Goal: Information Seeking & Learning: Learn about a topic

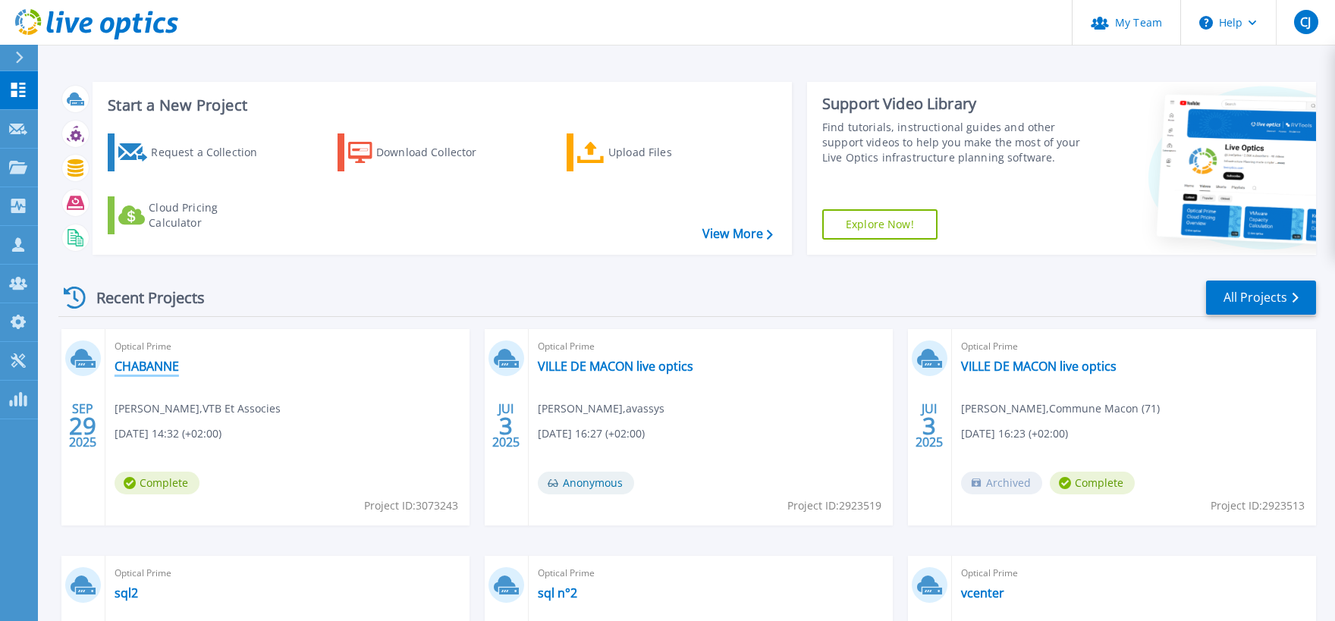
click at [152, 366] on link "CHABANNE" at bounding box center [147, 366] width 64 height 15
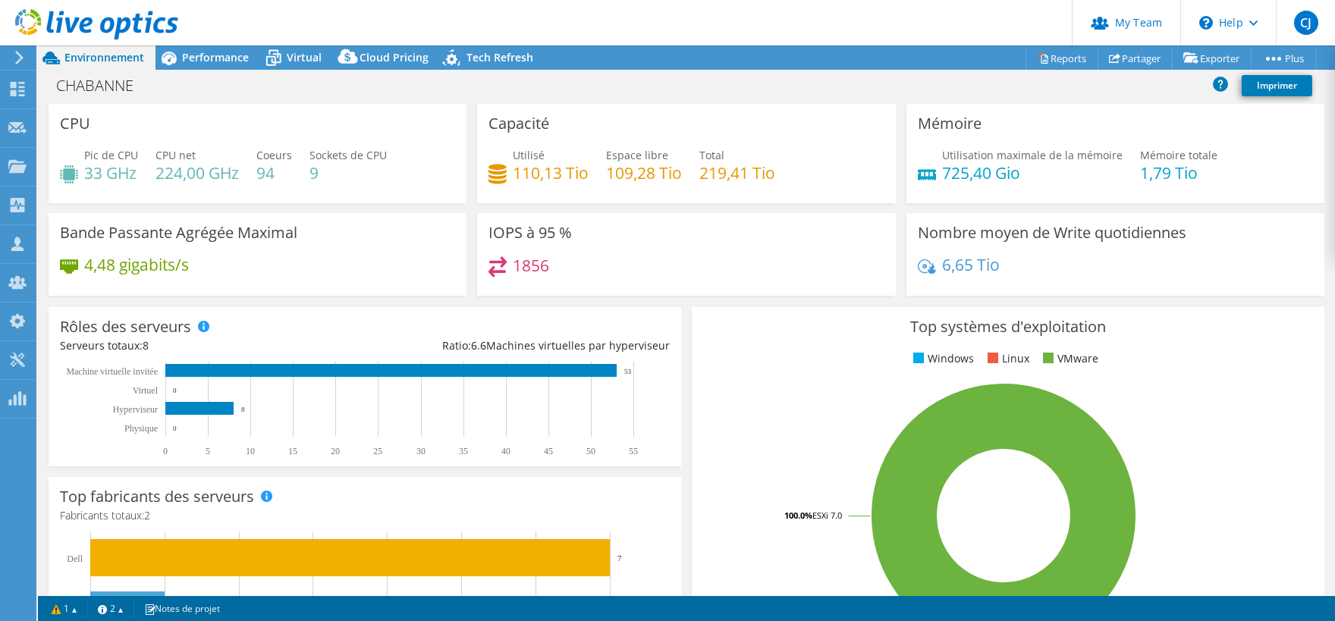
select select "USD"
drag, startPoint x: 1266, startPoint y: 314, endPoint x: 1180, endPoint y: 464, distance: 173.3
click at [1245, 393] on section "CPU Pic de CPU 33 GHz CPU net 224,00 GHz Coeurs 94 Sockets de CPU 9 Capacité Ut…" at bounding box center [686, 545] width 1297 height 883
click at [789, 347] on div "Top systèmes d'exploitation Windows Linux VMware 100.0% ESXi 7.0" at bounding box center [1008, 488] width 632 height 363
click at [213, 58] on span "Performance" at bounding box center [215, 57] width 67 height 14
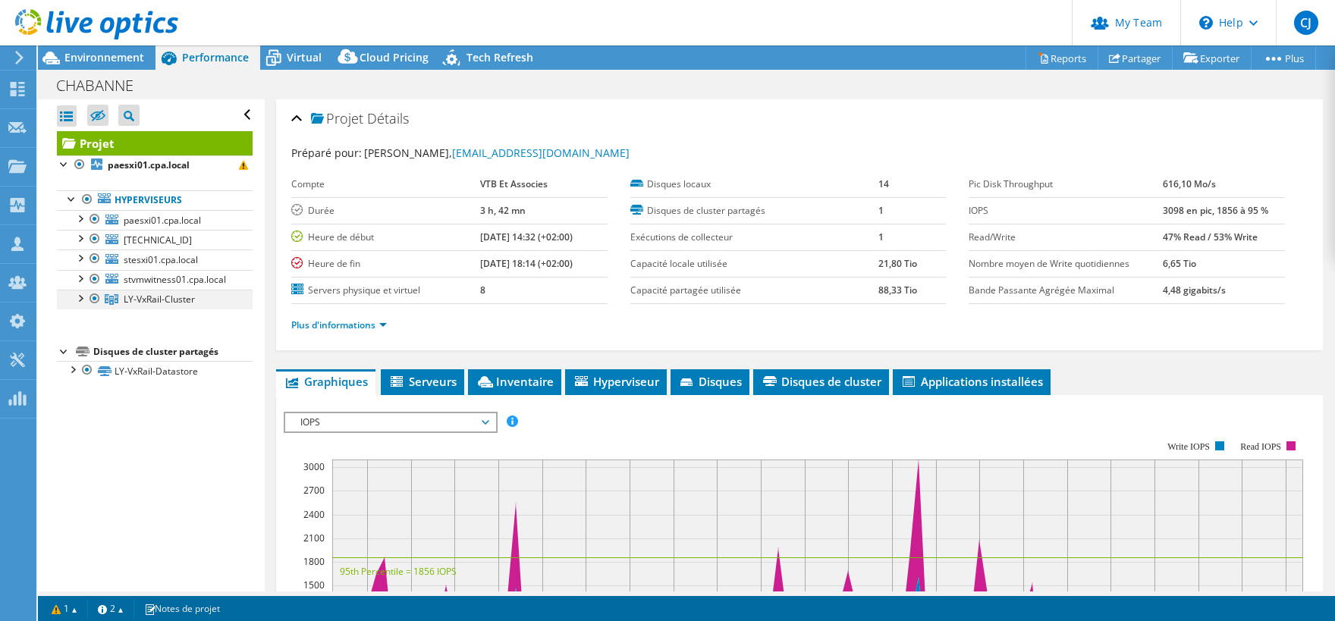
click at [80, 297] on div at bounding box center [79, 297] width 15 height 15
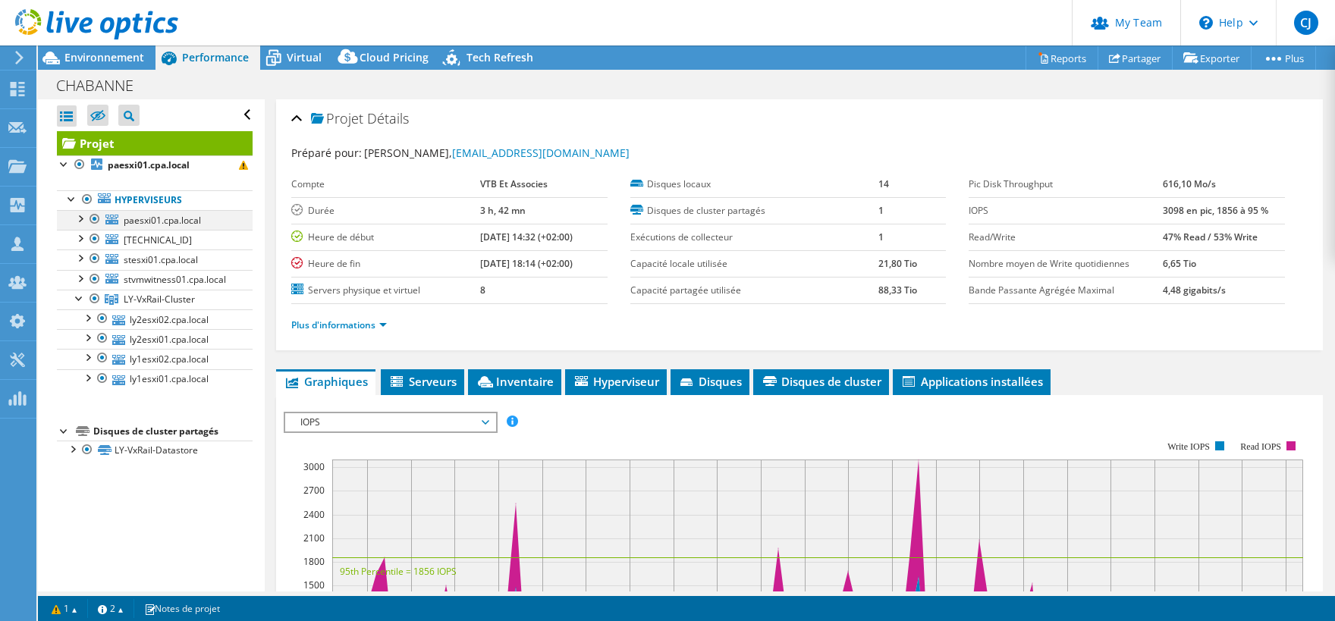
click at [78, 218] on div at bounding box center [79, 217] width 15 height 15
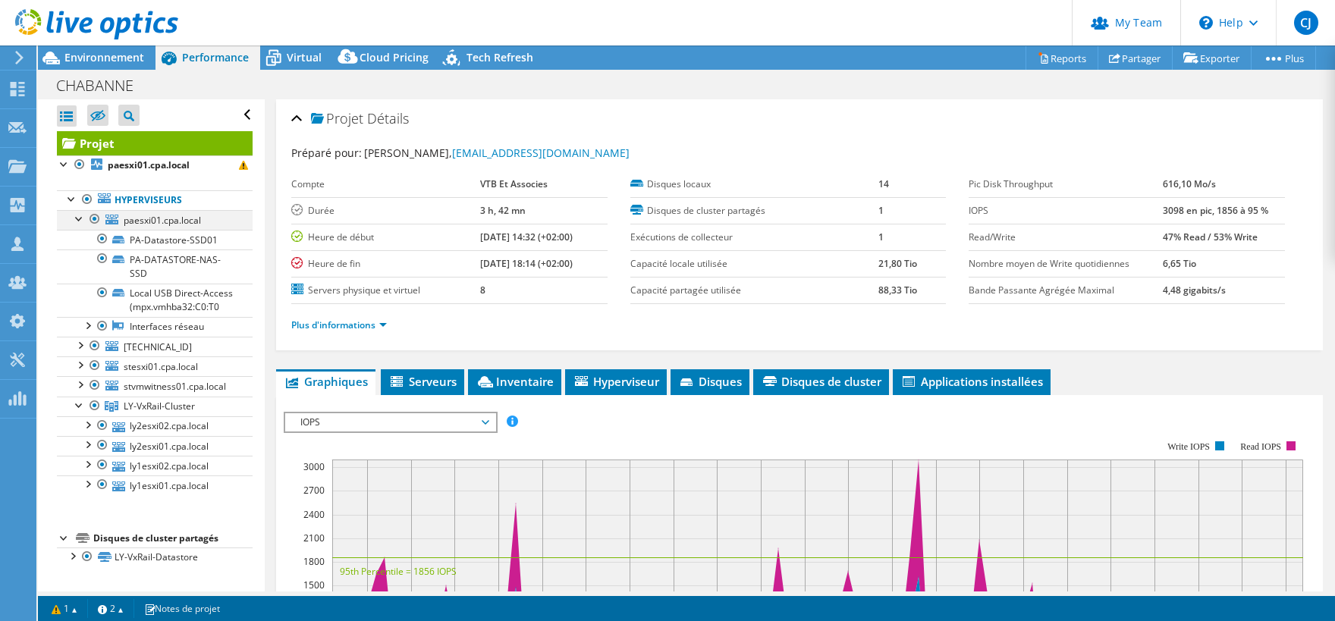
click at [75, 216] on div at bounding box center [79, 217] width 15 height 15
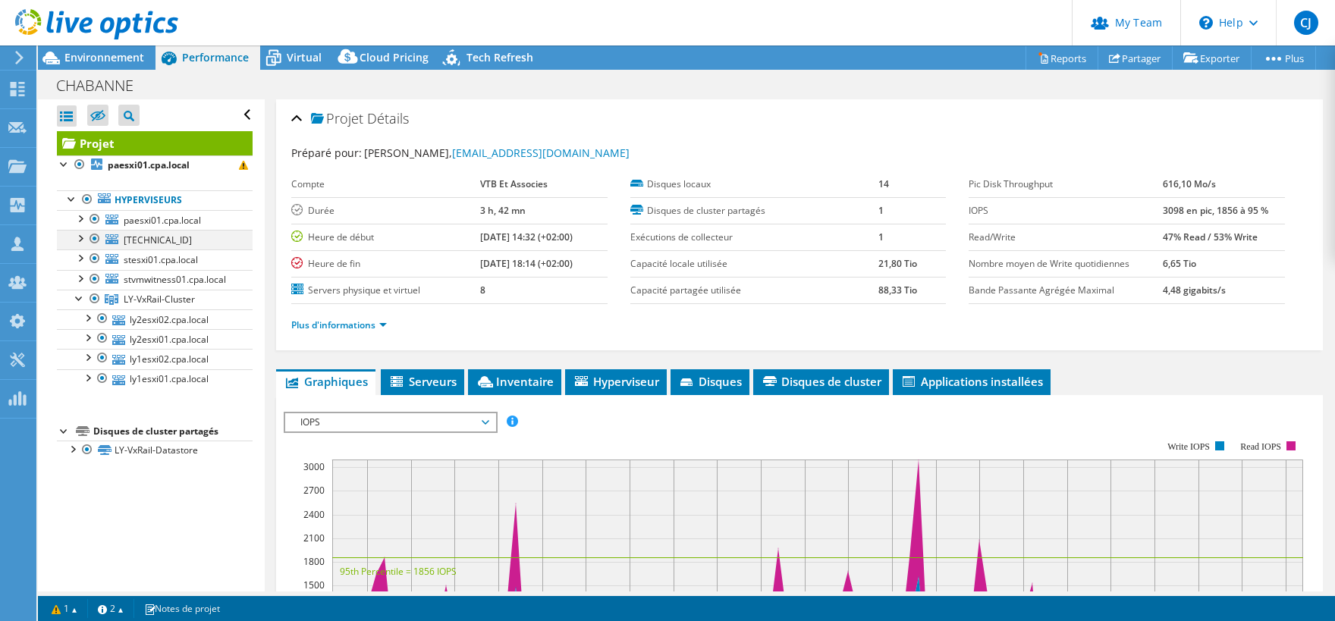
click at [81, 237] on div at bounding box center [79, 237] width 15 height 15
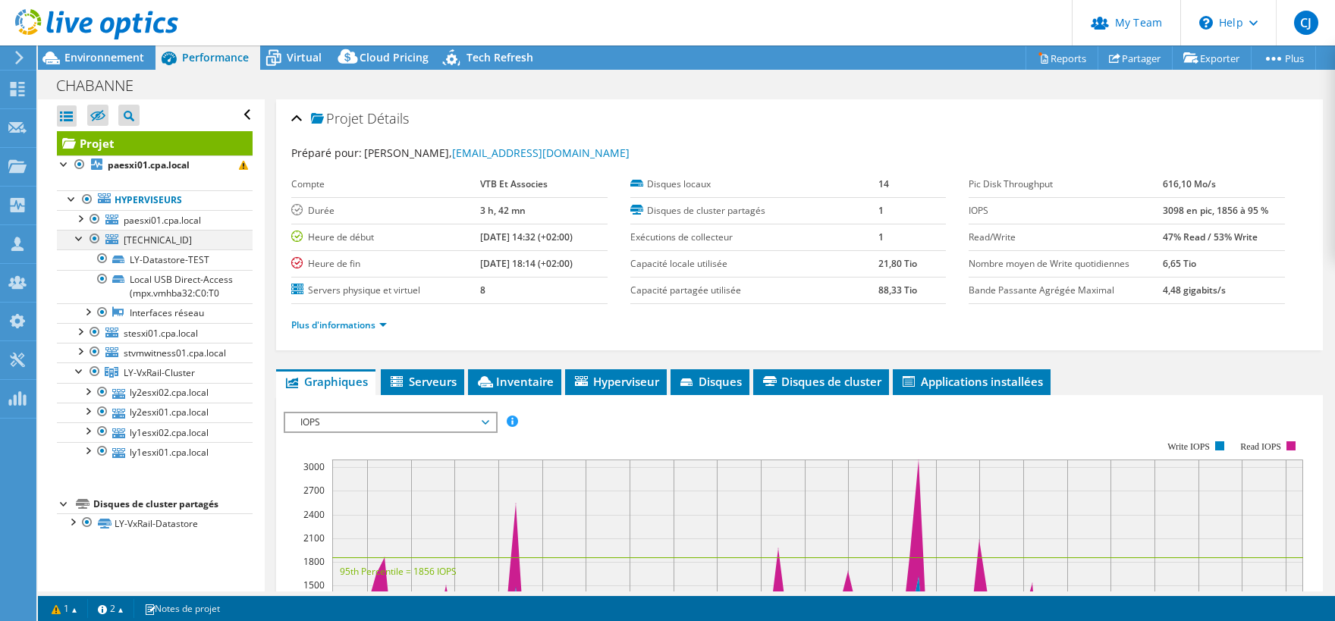
click at [80, 240] on div at bounding box center [79, 237] width 15 height 15
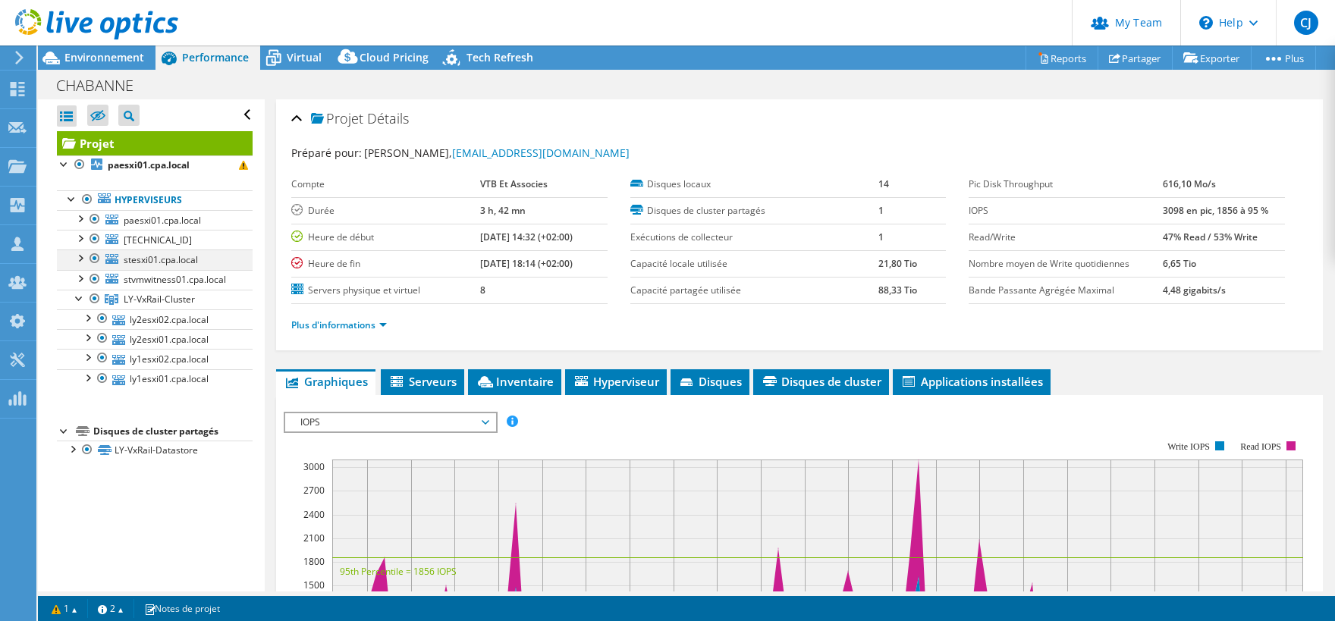
click at [82, 256] on div at bounding box center [79, 257] width 15 height 15
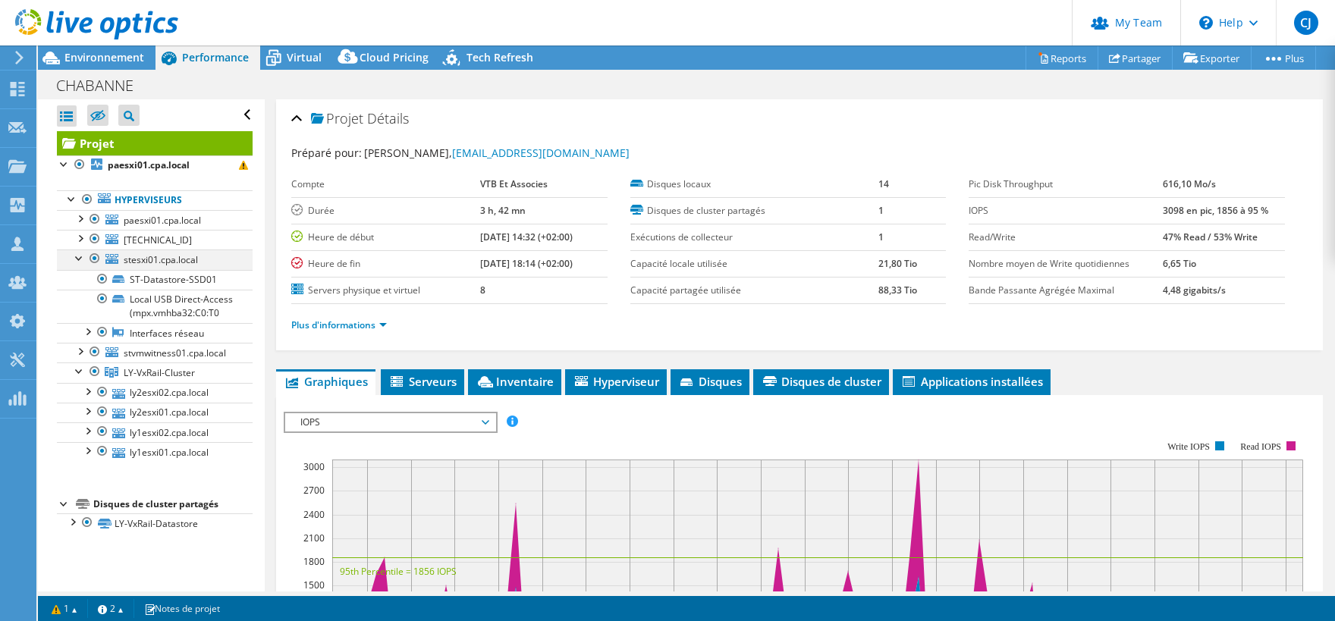
click at [82, 256] on div at bounding box center [79, 257] width 15 height 15
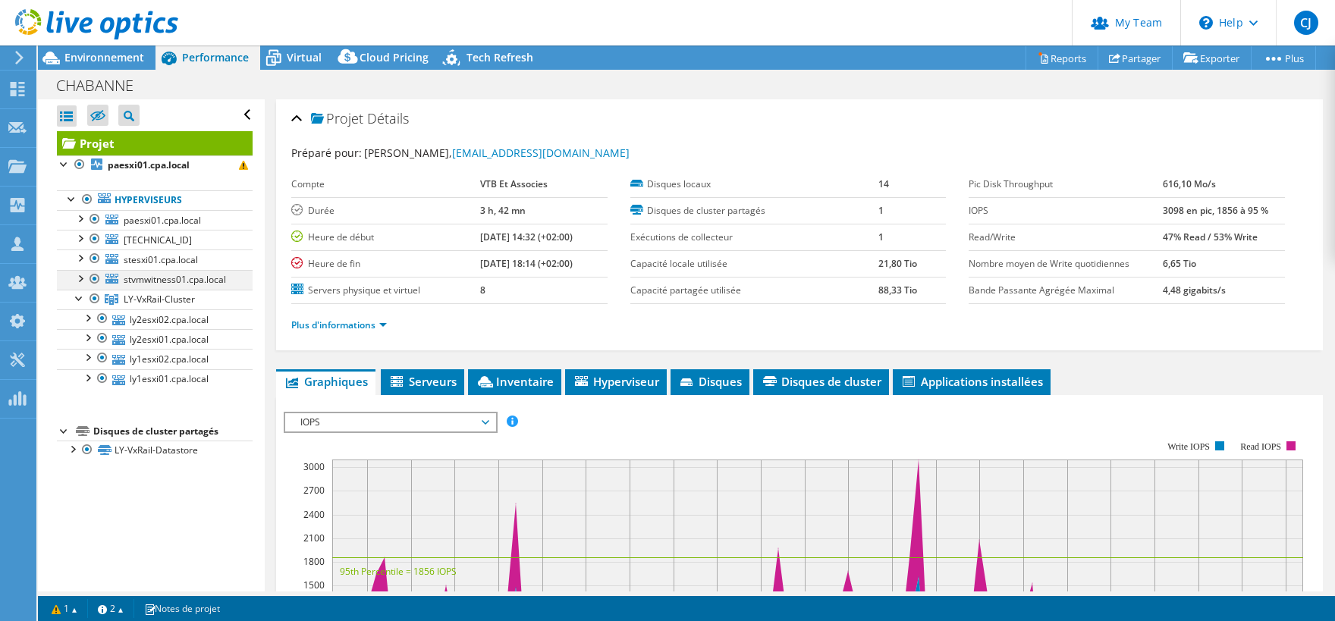
click at [83, 277] on div at bounding box center [79, 277] width 15 height 15
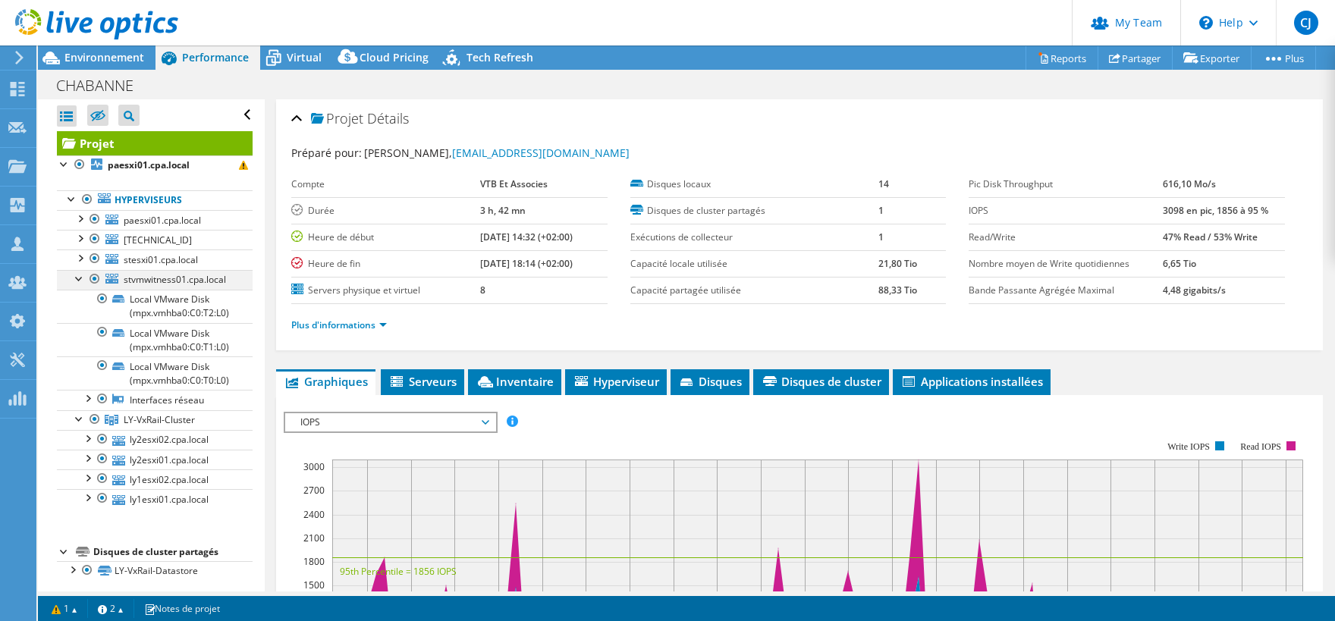
click at [80, 277] on div at bounding box center [79, 277] width 15 height 15
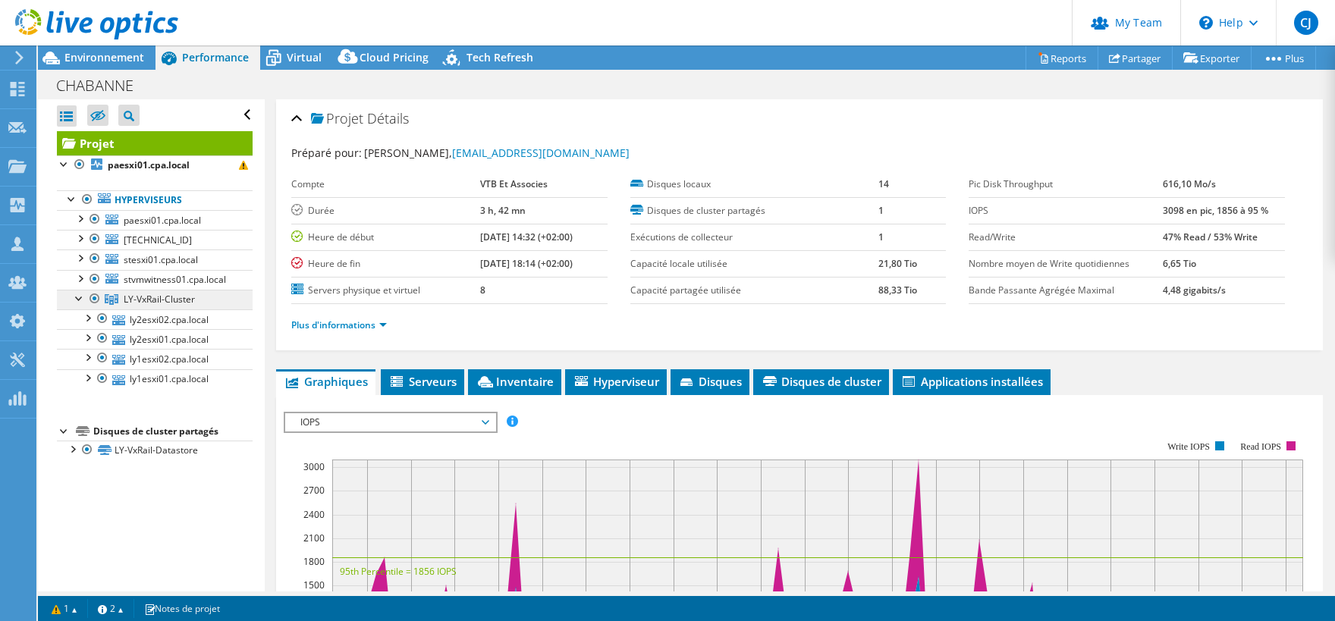
click at [108, 297] on icon at bounding box center [112, 299] width 14 height 11
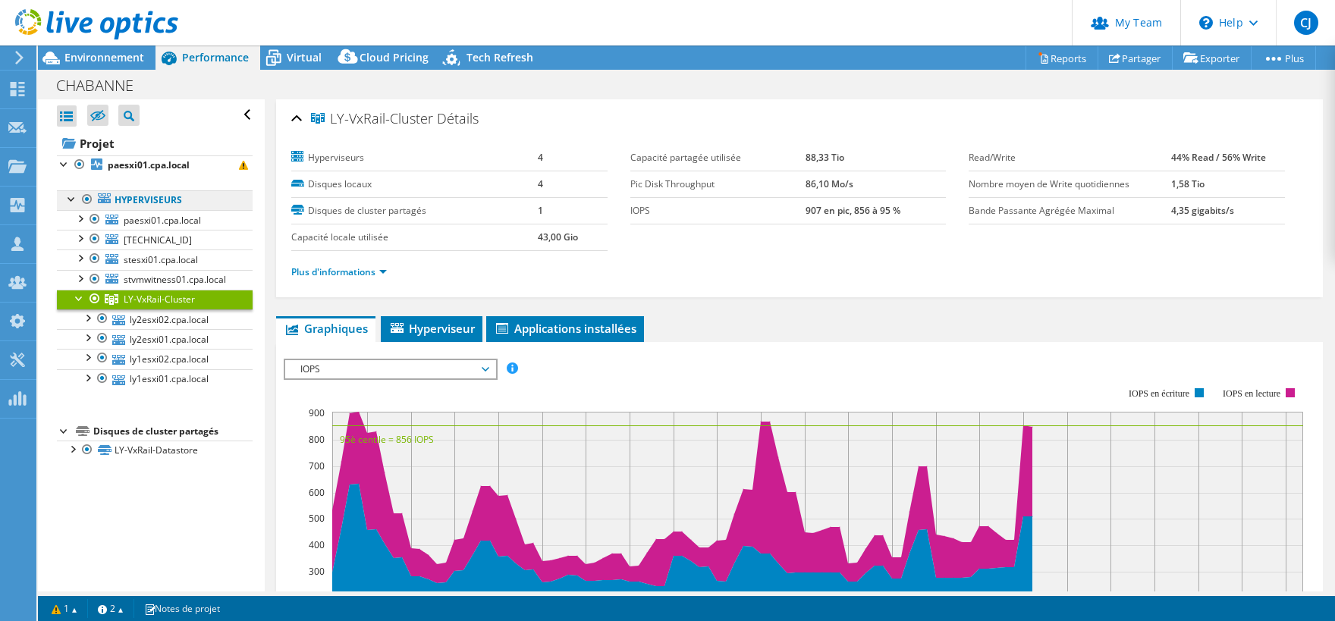
click at [177, 201] on link "Hyperviseurs" at bounding box center [155, 200] width 196 height 20
click at [127, 199] on link "Hyperviseurs" at bounding box center [155, 200] width 196 height 20
click at [67, 162] on div at bounding box center [64, 162] width 15 height 15
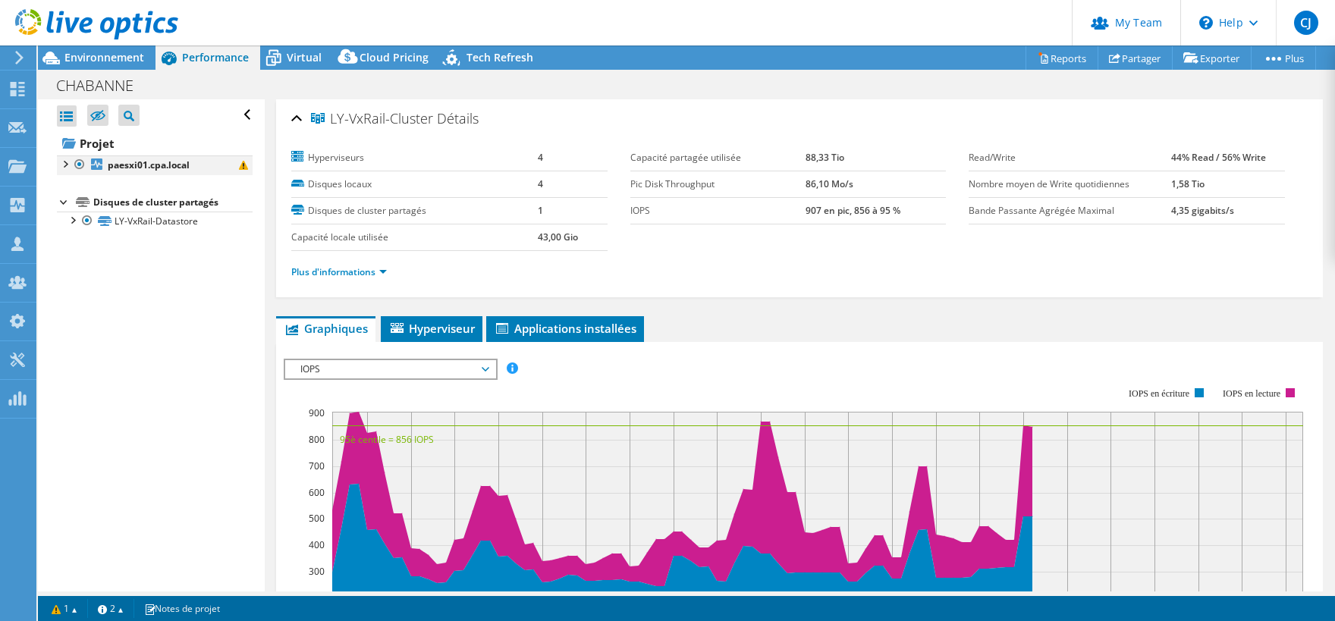
click at [61, 167] on div at bounding box center [64, 162] width 15 height 15
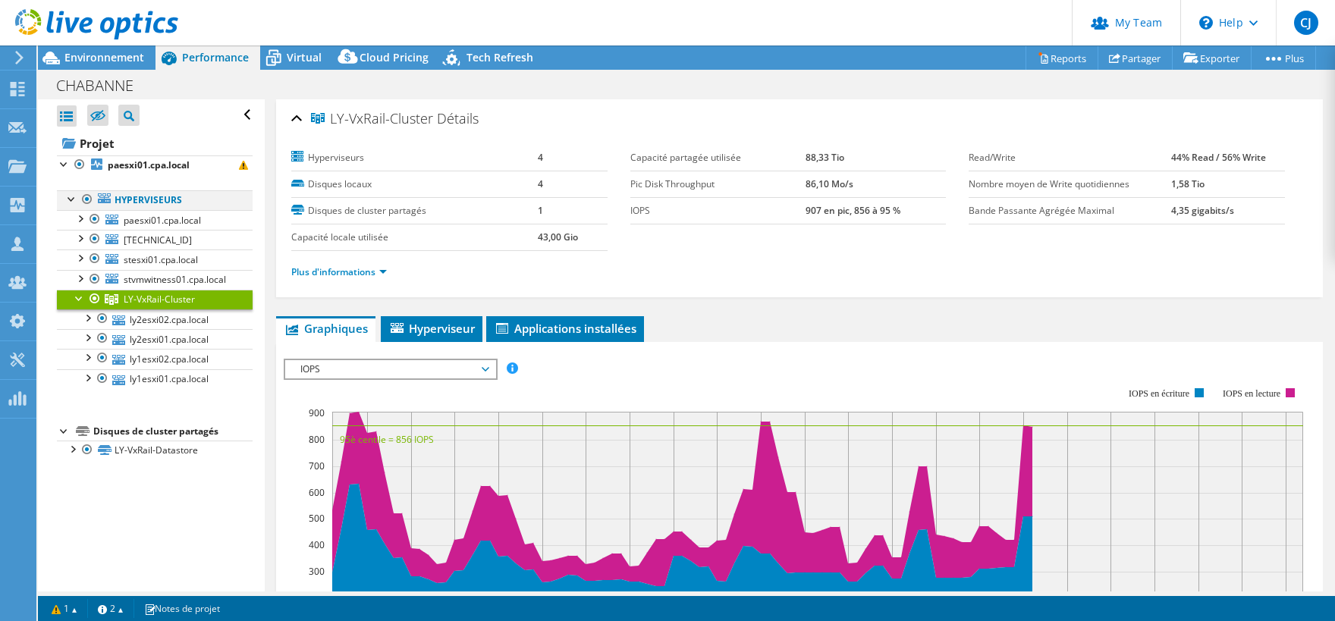
click at [68, 199] on div at bounding box center [71, 197] width 15 height 15
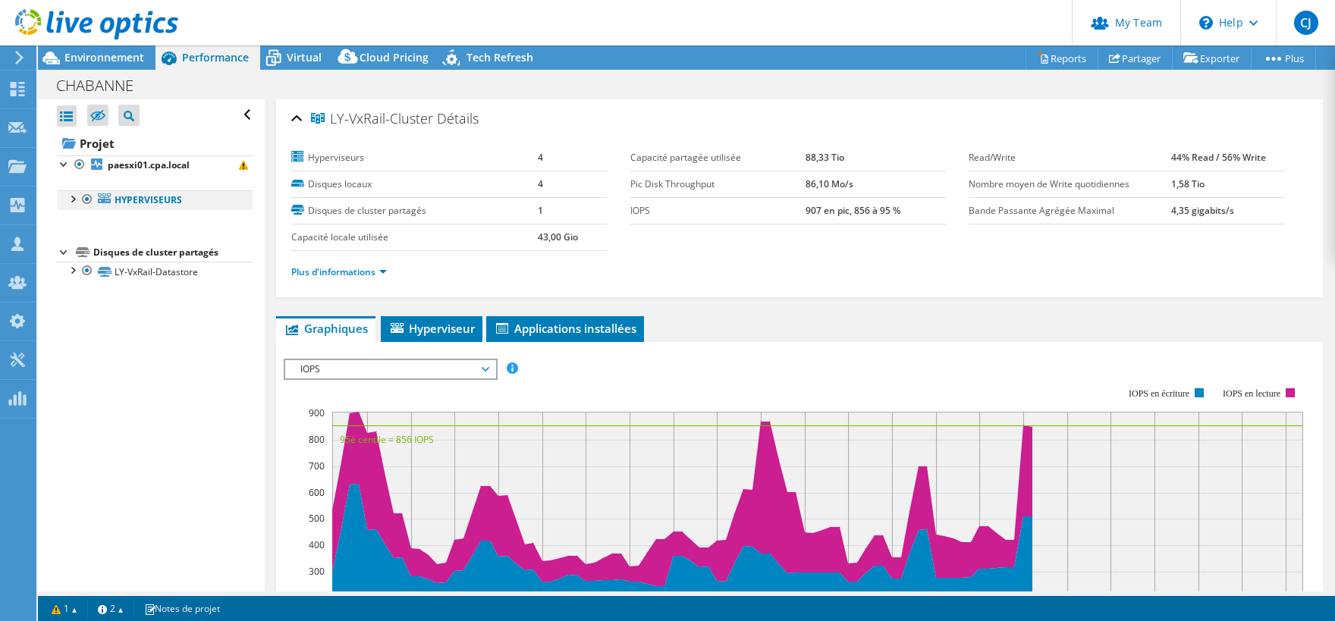
click at [68, 199] on div at bounding box center [71, 197] width 15 height 15
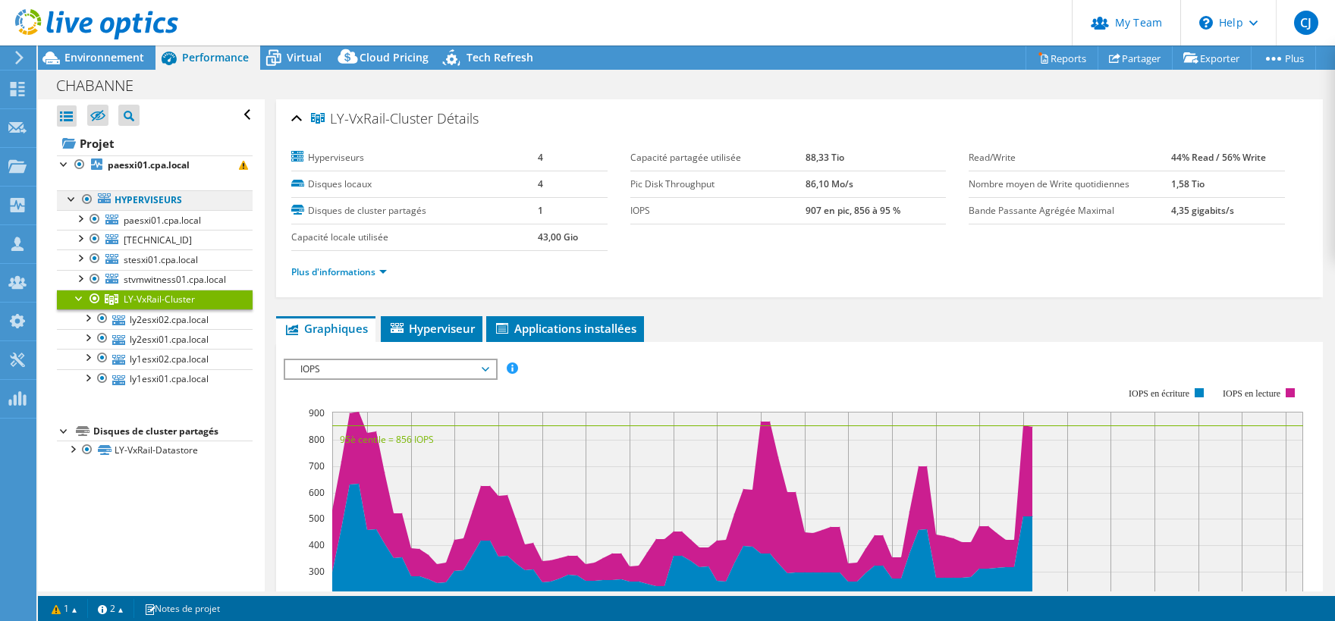
click at [140, 195] on link "Hyperviseurs" at bounding box center [155, 200] width 196 height 20
click at [141, 201] on link "Hyperviseurs" at bounding box center [155, 200] width 196 height 20
click at [141, 56] on span "Environnement" at bounding box center [104, 57] width 80 height 14
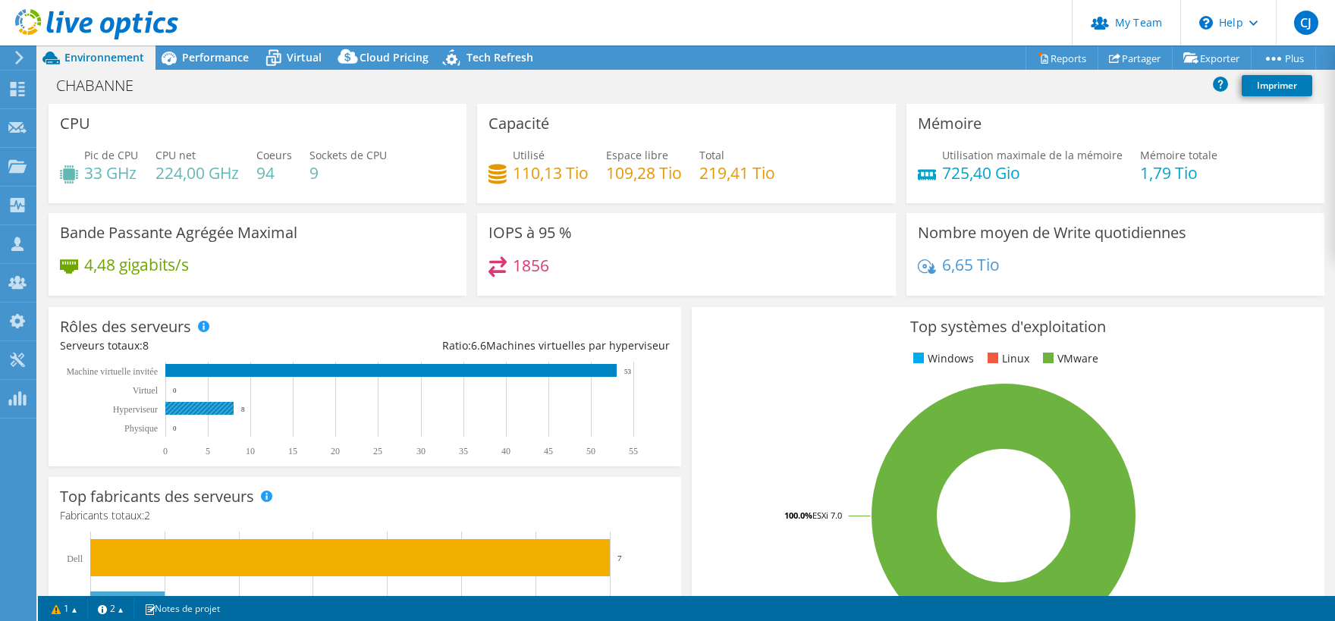
click at [209, 403] on rect at bounding box center [199, 408] width 68 height 13
click at [287, 51] on span "Virtual" at bounding box center [304, 57] width 35 height 14
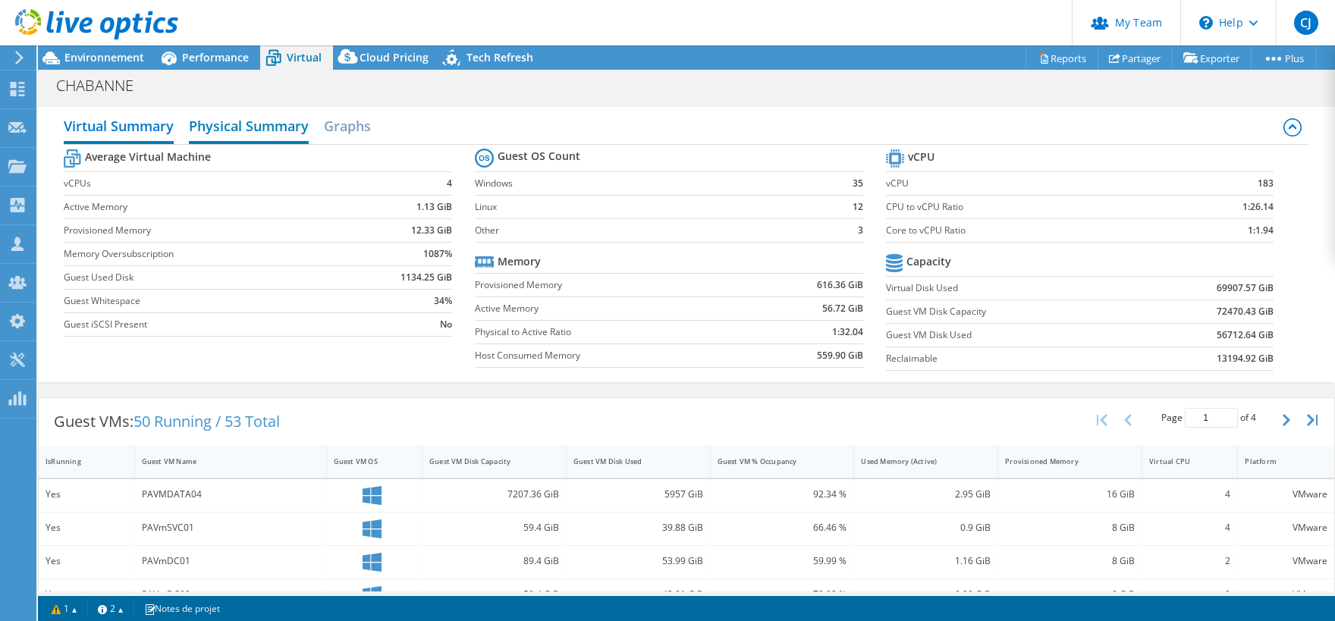
click at [248, 124] on h2 "Physical Summary" at bounding box center [249, 127] width 120 height 33
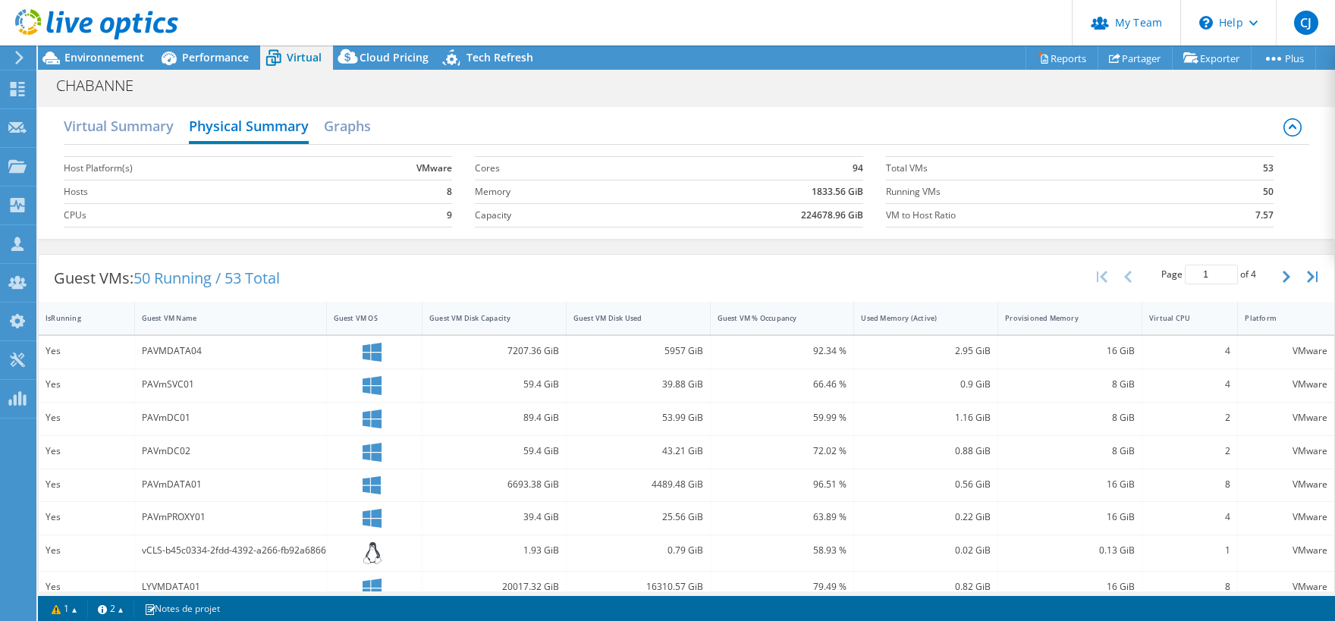
click at [1141, 592] on div "Actions de projet Actions de projet Reports Partager Exporter vSAN ReadyNode Si…" at bounding box center [686, 334] width 1297 height 576
click at [1140, 595] on div "Actions de projet Actions de projet Reports Partager Exporter vSAN ReadyNode Si…" at bounding box center [686, 334] width 1297 height 576
click at [1139, 595] on div "Actions de projet Actions de projet Reports Partager Exporter vSAN ReadyNode Si…" at bounding box center [686, 334] width 1297 height 576
click at [1116, 595] on div "Actions de projet Actions de projet Reports Partager Exporter vSAN ReadyNode Si…" at bounding box center [686, 334] width 1297 height 576
click at [1022, 293] on div "Guest VMs: 50 Running / 53 Total Page 1 of 4 5 rows 10 rows 20 rows 25 rows 50 …" at bounding box center [686, 278] width 1295 height 47
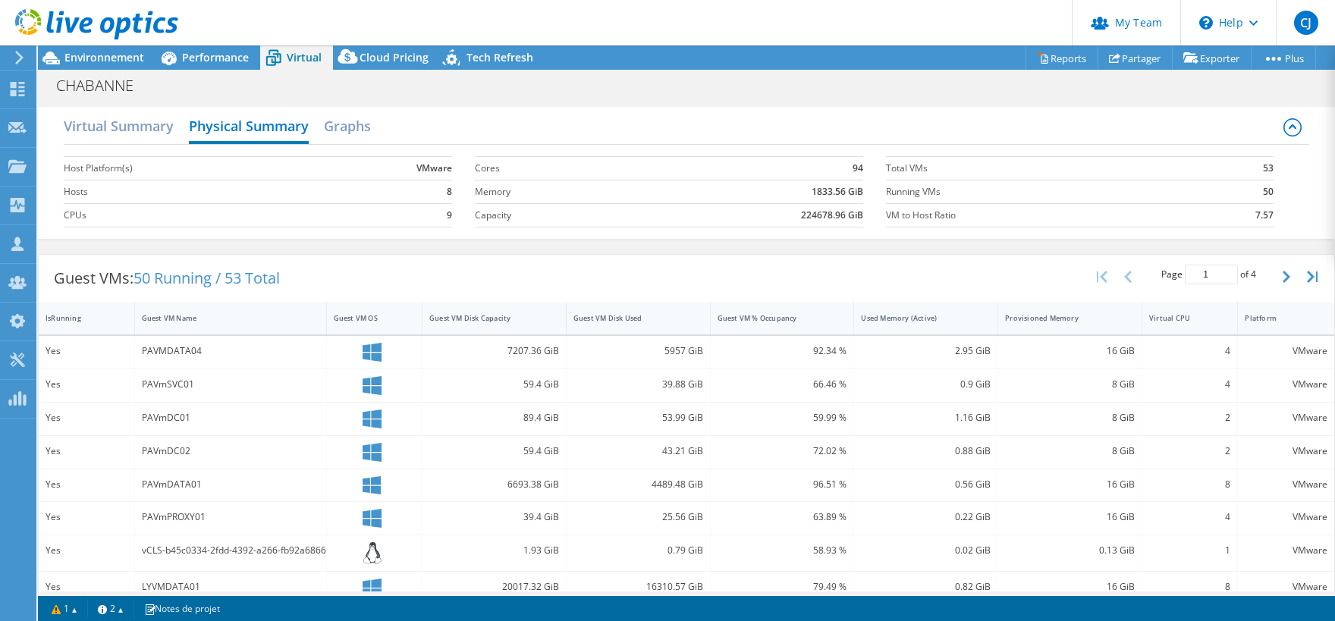
click at [1254, 436] on div "VMware" at bounding box center [1286, 452] width 96 height 33
click at [1291, 271] on button "button" at bounding box center [1288, 276] width 26 height 29
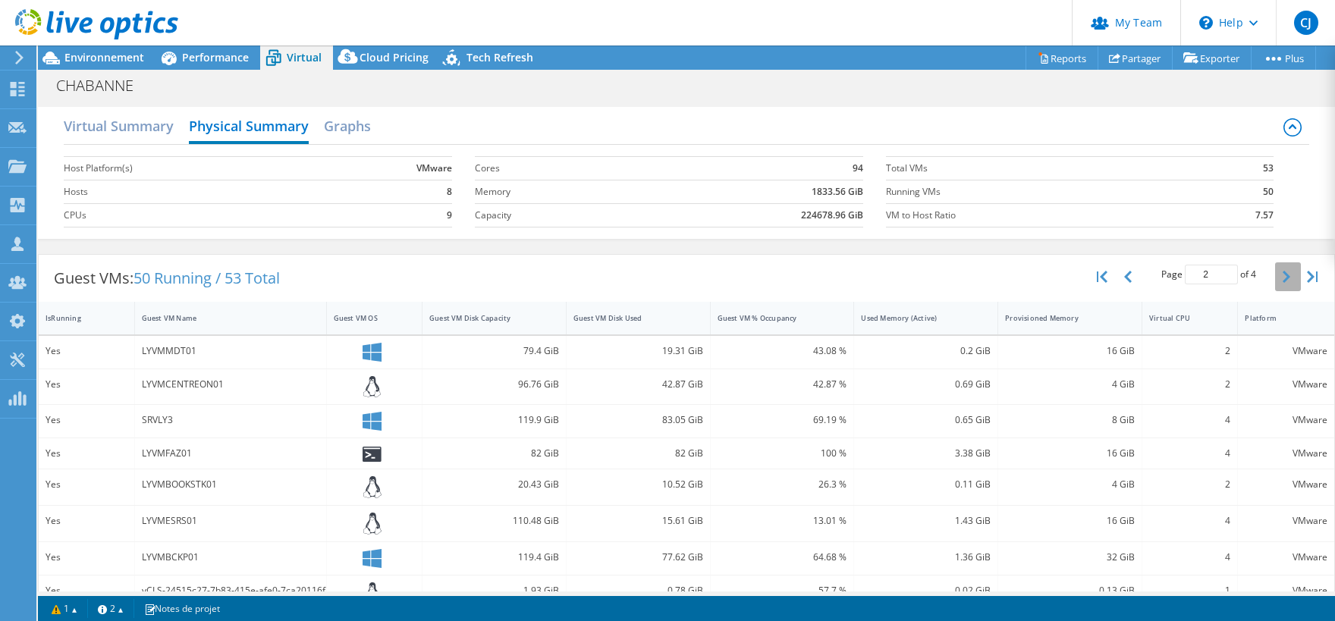
click at [1291, 271] on button "button" at bounding box center [1288, 276] width 26 height 29
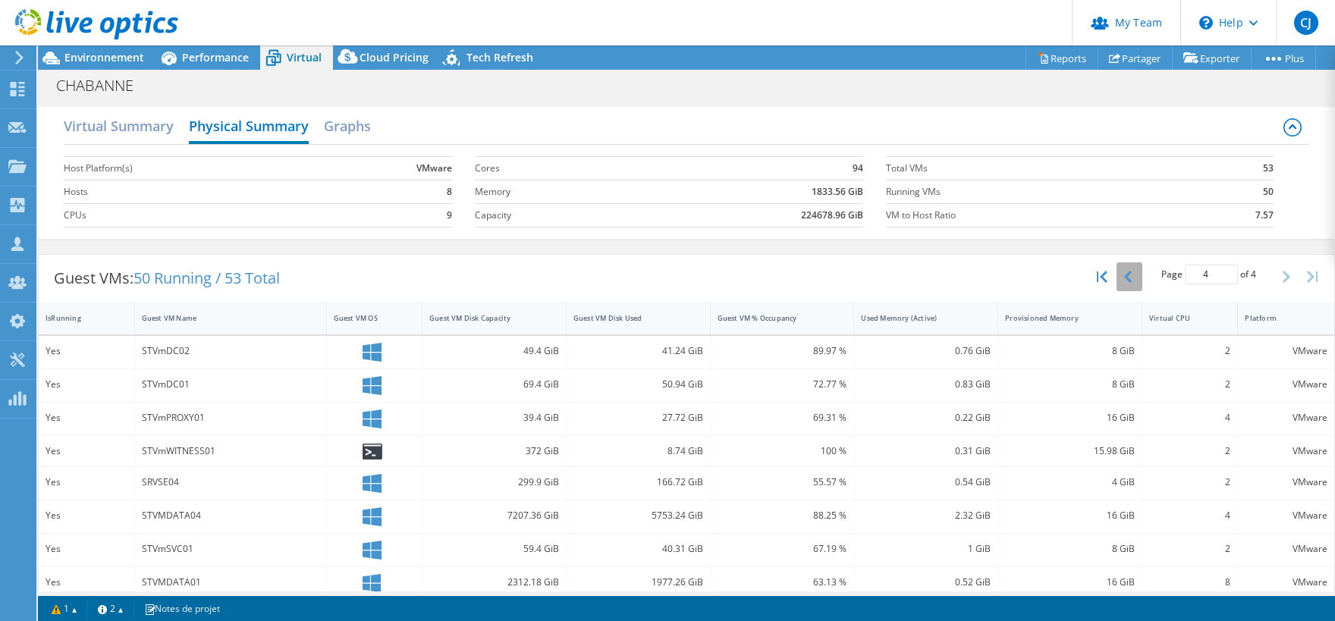
click at [1127, 278] on icon "button" at bounding box center [1128, 277] width 8 height 12
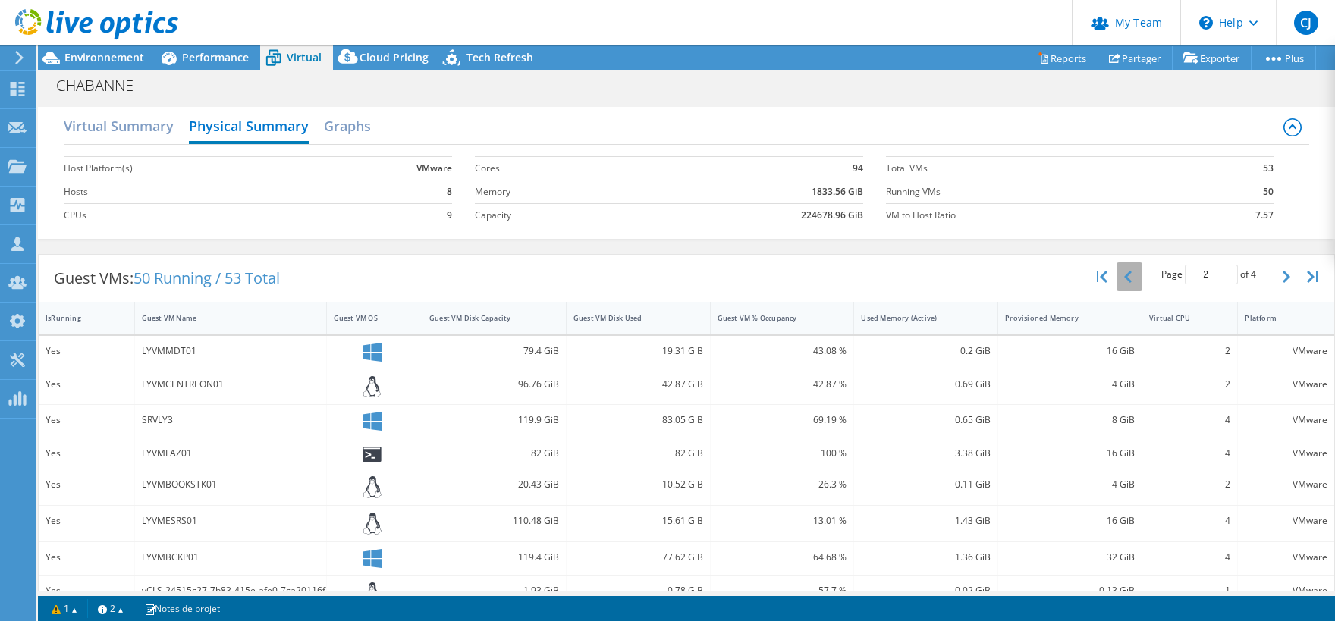
click at [1127, 278] on icon "button" at bounding box center [1128, 277] width 8 height 12
type input "1"
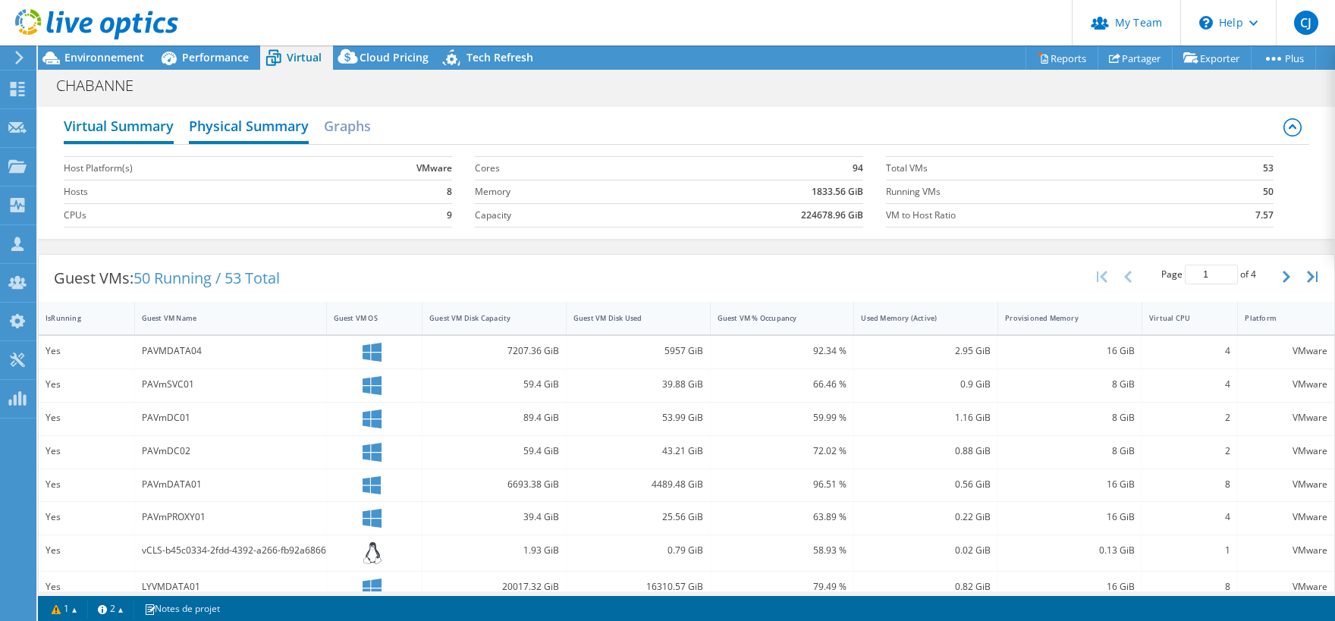
click at [103, 130] on h2 "Virtual Summary" at bounding box center [119, 127] width 110 height 33
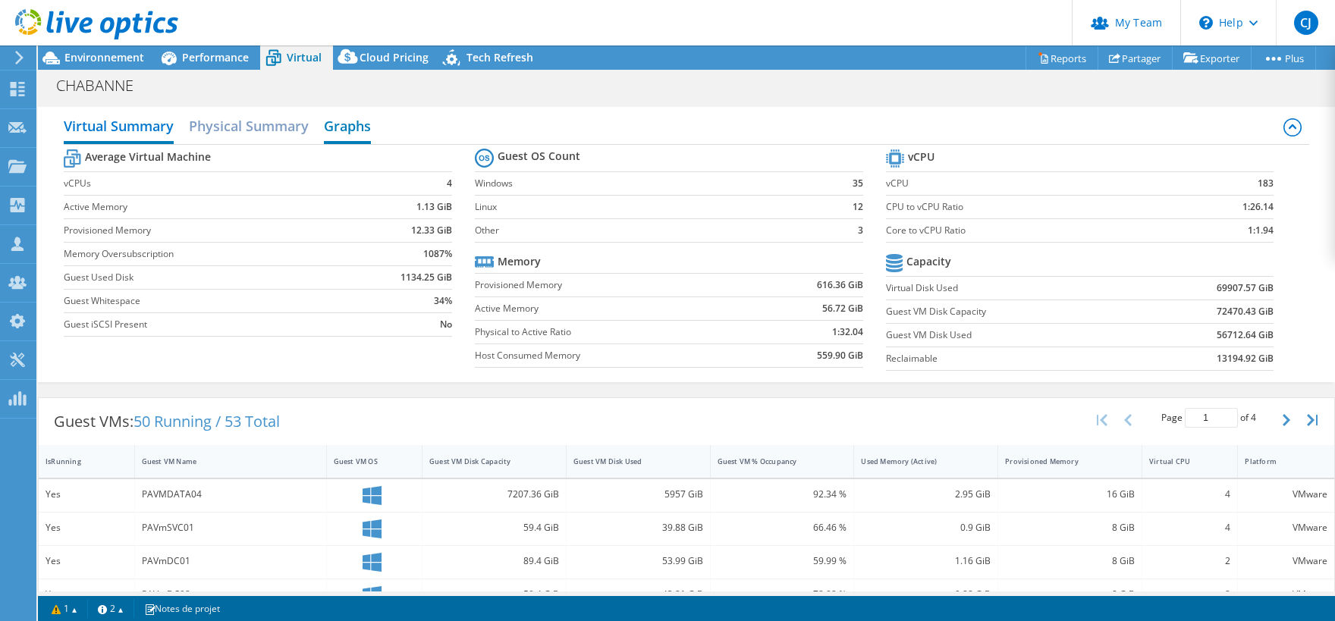
click at [353, 133] on h2 "Graphs" at bounding box center [347, 127] width 47 height 33
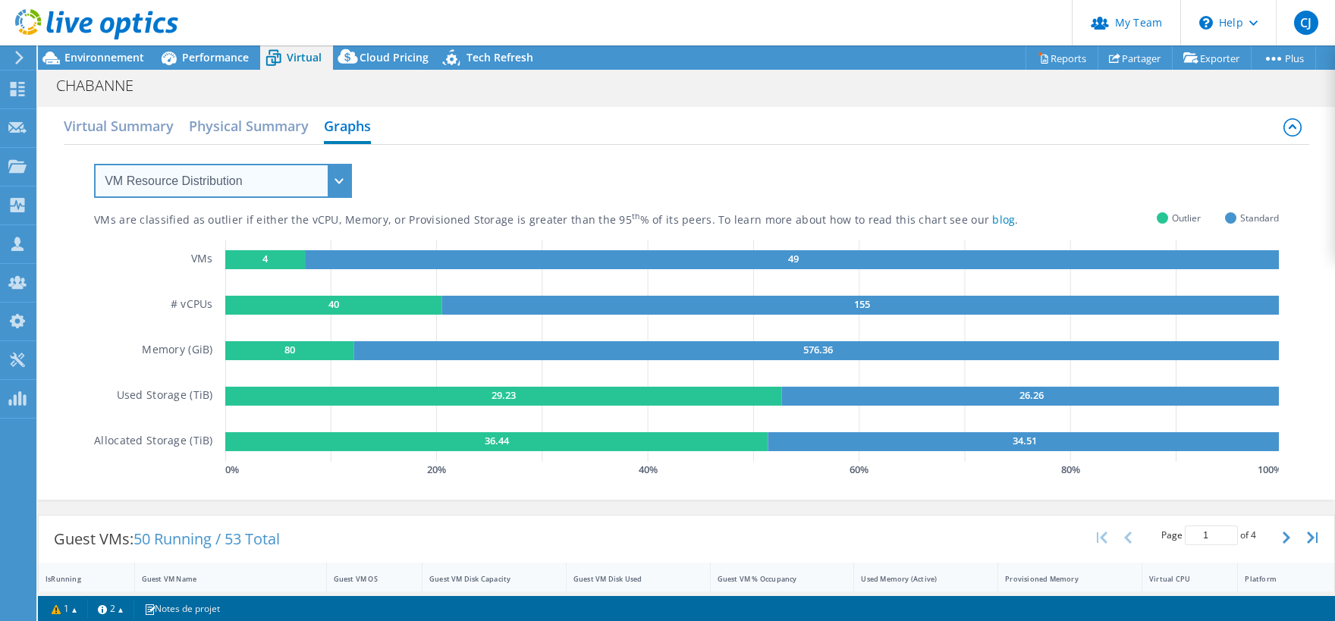
click at [94, 164] on select "VM Resource Distribution Provisioning Contrast Over Provisioning" at bounding box center [223, 181] width 258 height 34
select select "Over Provisioning"
click option "Over Provisioning" at bounding box center [0, 0] width 0 height 0
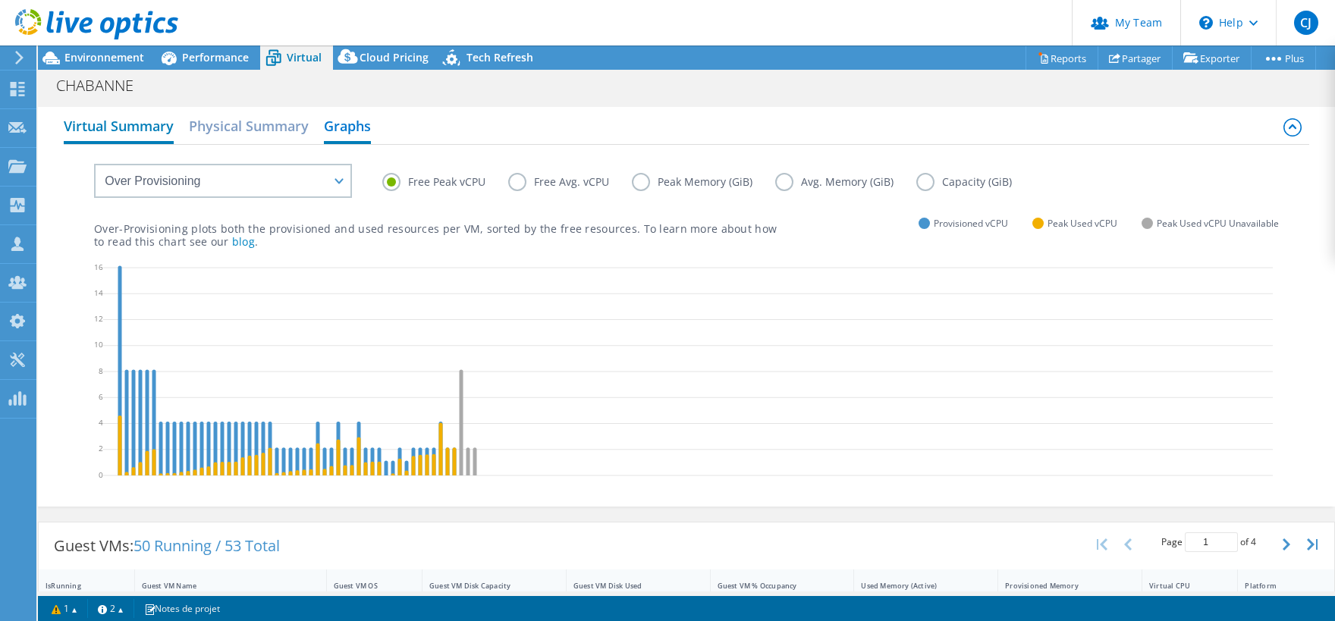
click at [115, 128] on h2 "Virtual Summary" at bounding box center [119, 127] width 110 height 33
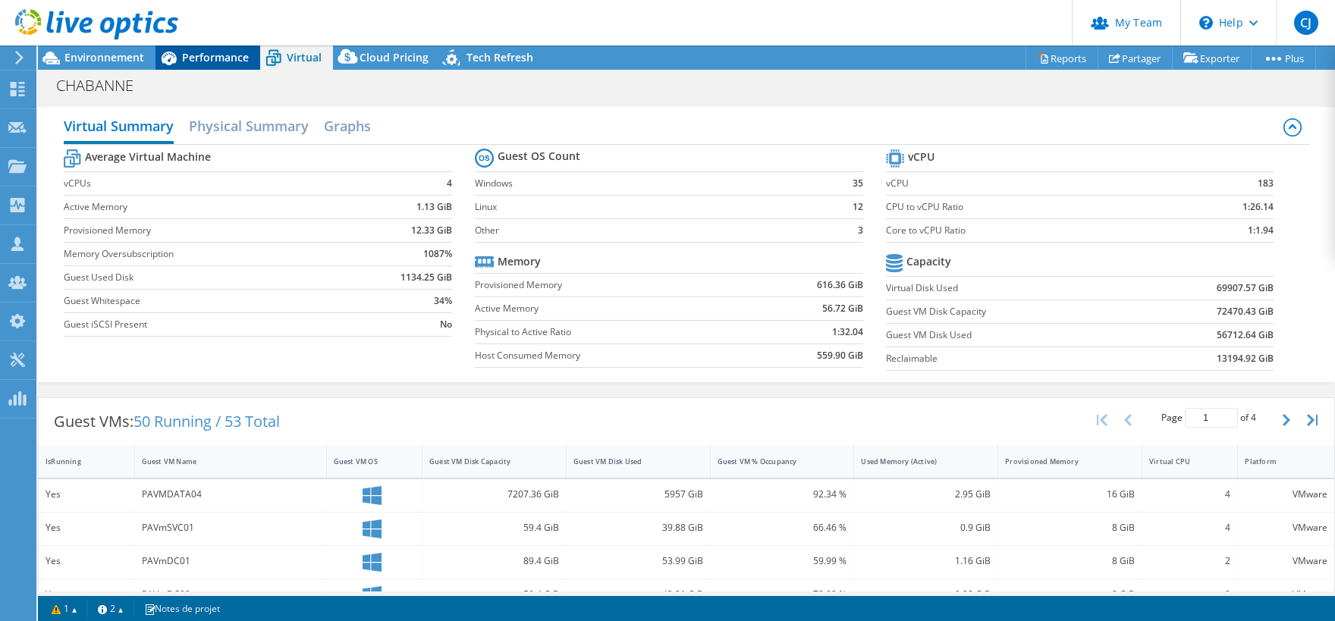
click at [193, 58] on span "Performance" at bounding box center [215, 57] width 67 height 14
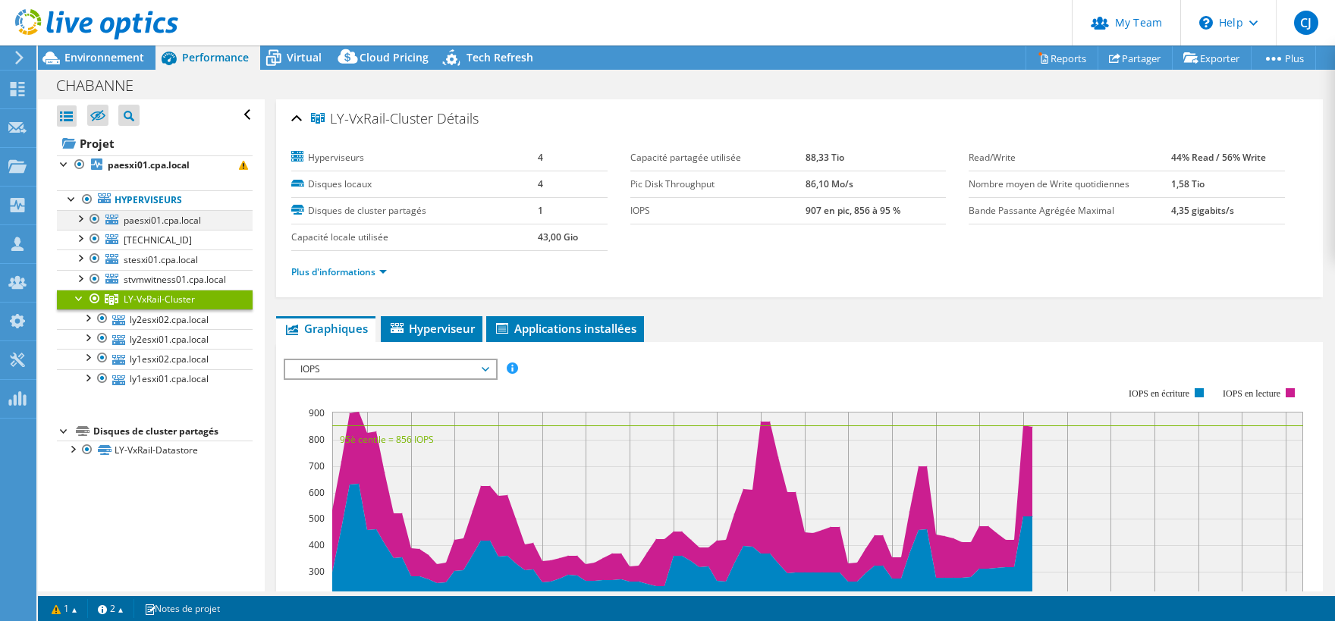
click at [91, 218] on div at bounding box center [94, 219] width 15 height 18
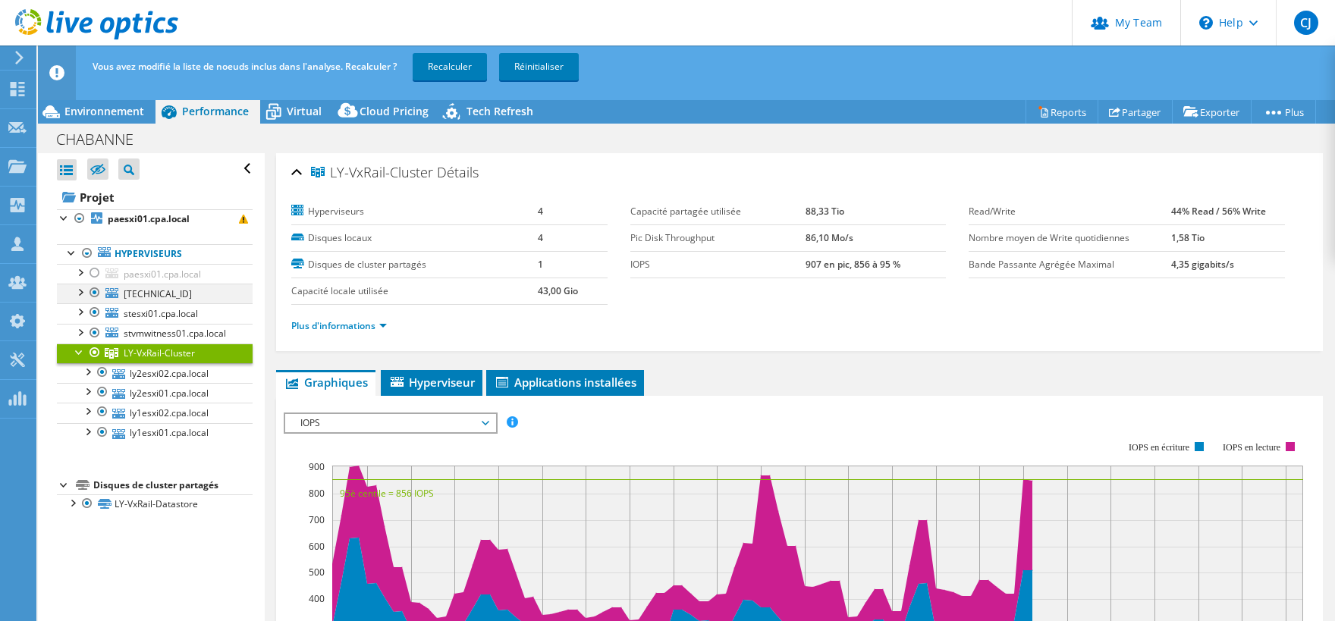
click at [95, 296] on div at bounding box center [94, 293] width 15 height 18
click at [89, 313] on div at bounding box center [94, 312] width 15 height 18
drag, startPoint x: 96, startPoint y: 328, endPoint x: 99, endPoint y: 336, distance: 8.2
click at [96, 329] on div at bounding box center [94, 333] width 15 height 18
click at [438, 61] on link "Recalculer" at bounding box center [450, 66] width 74 height 27
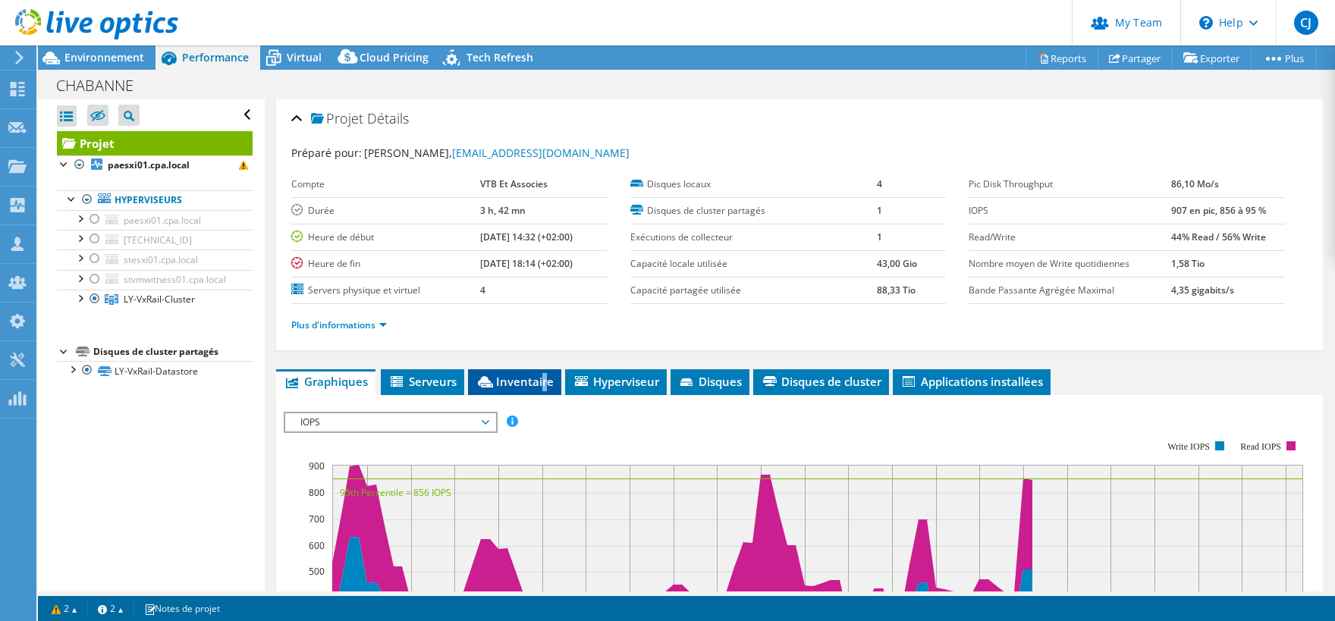
click at [542, 388] on li "Inventaire" at bounding box center [514, 382] width 93 height 26
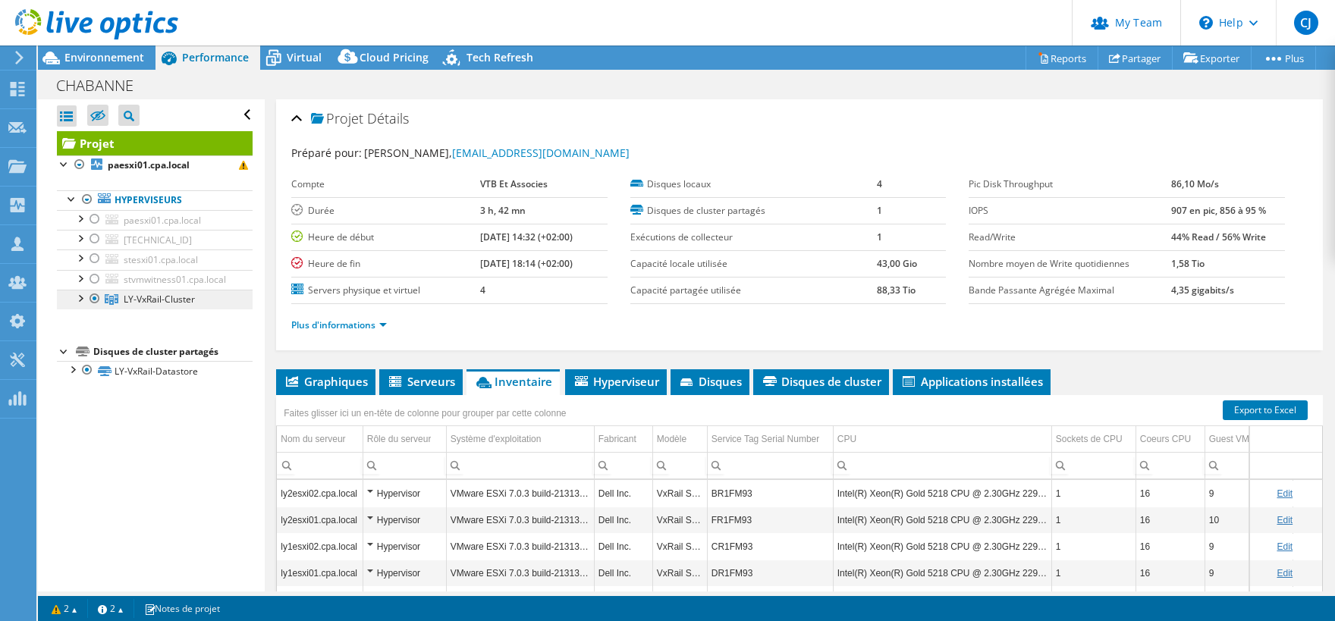
click at [146, 303] on span "LY-VxRail-Cluster" at bounding box center [159, 299] width 71 height 13
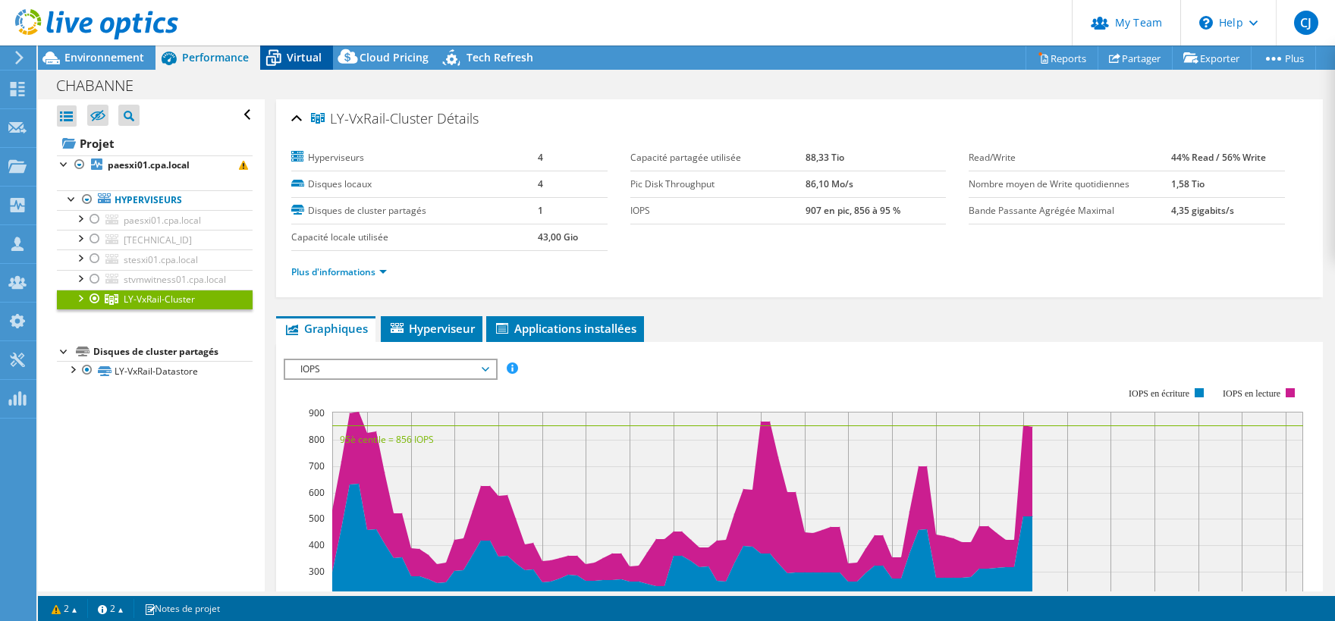
click at [287, 69] on div "Virtual" at bounding box center [296, 58] width 73 height 24
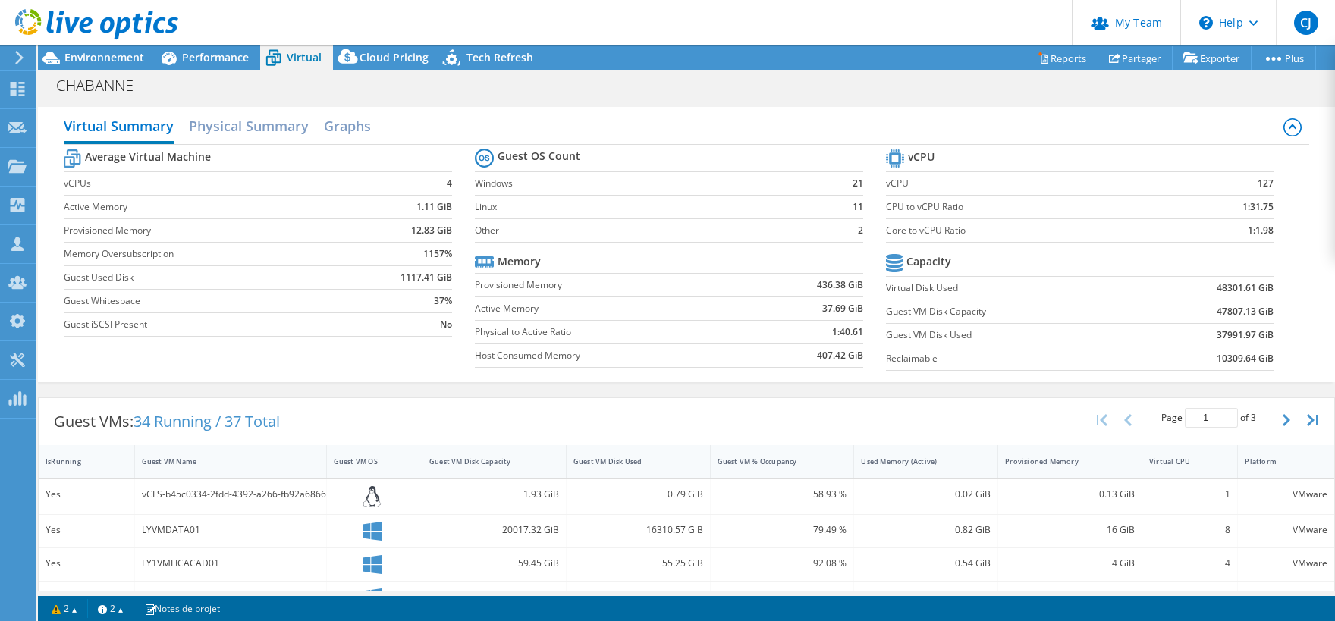
click at [103, 74] on div "CHABANNE Imprimer" at bounding box center [686, 85] width 1297 height 28
click at [104, 59] on span "Environnement" at bounding box center [104, 57] width 80 height 14
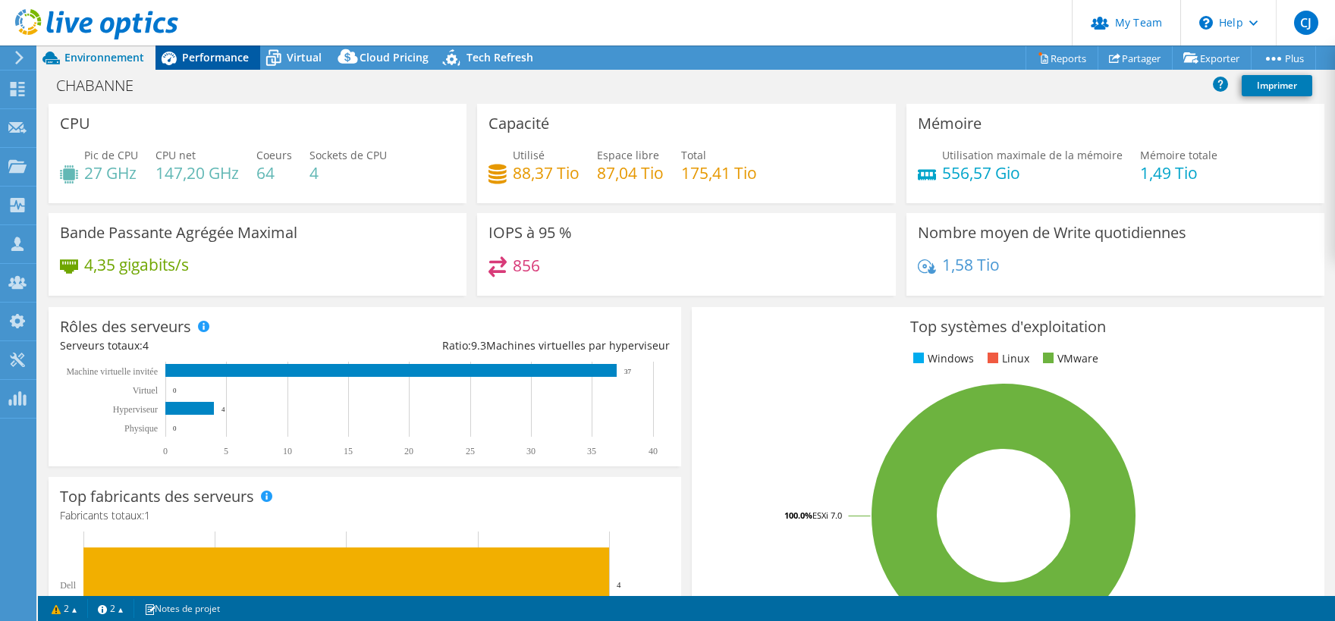
click at [188, 56] on span "Performance" at bounding box center [215, 57] width 67 height 14
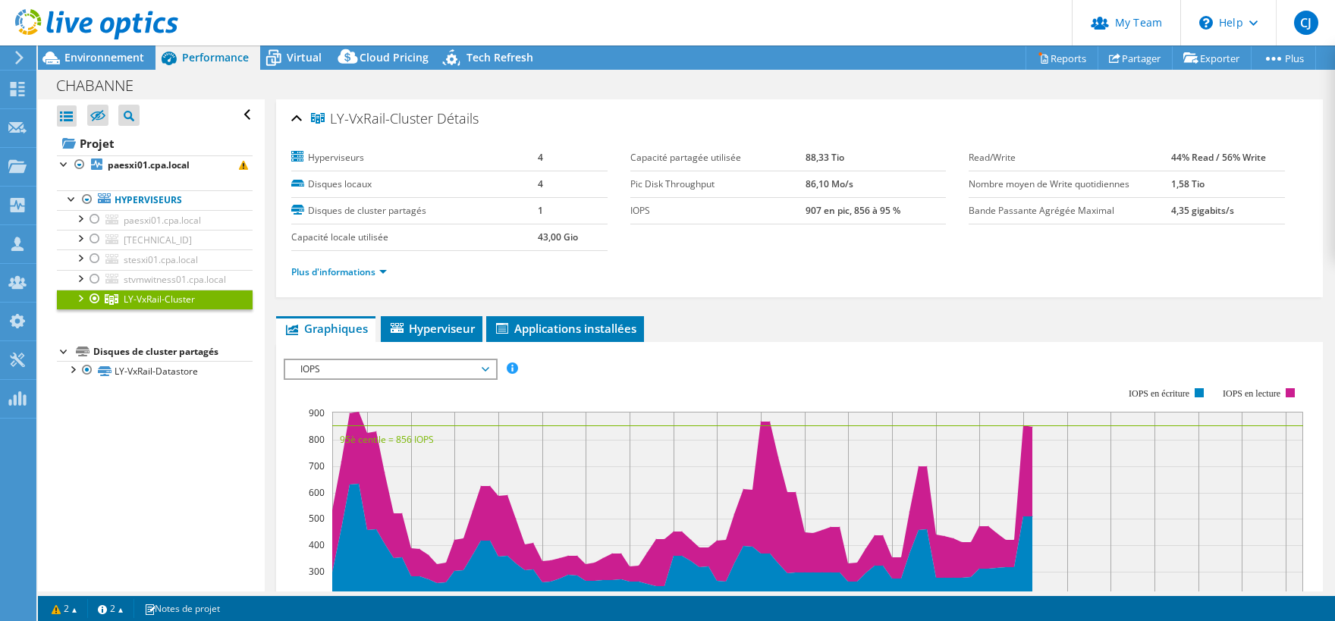
click at [80, 300] on div at bounding box center [79, 297] width 15 height 15
